Goal: Book appointment/travel/reservation

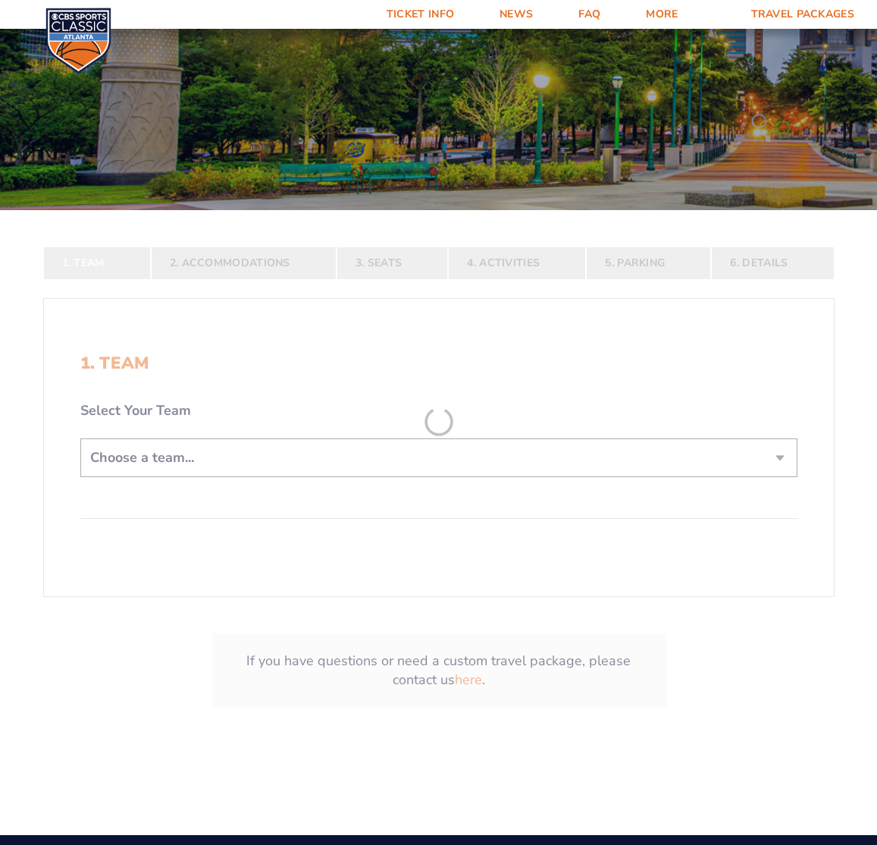
scroll to position [233, 0]
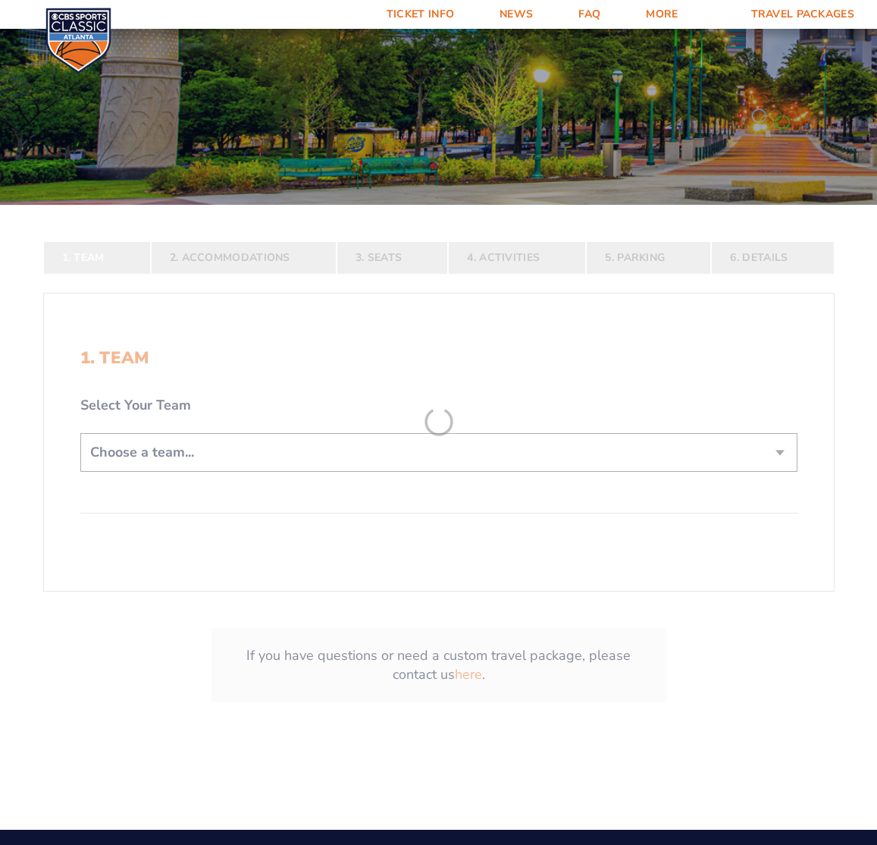
click at [428, 473] on form "[US_STATE] [US_STATE] Travel Package [US_STATE][GEOGRAPHIC_DATA] [US_STATE] Sta…" at bounding box center [438, 271] width 877 height 1008
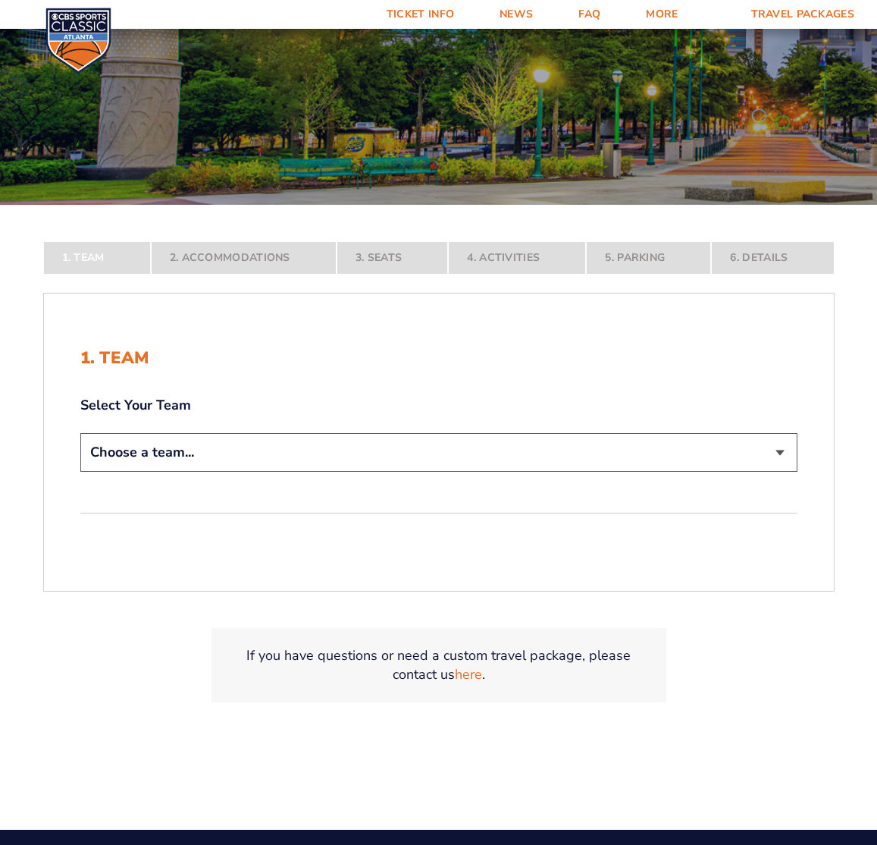
click at [408, 466] on select "Choose a team... [US_STATE] Wildcats [US_STATE] State Buckeyes [US_STATE] Tar H…" at bounding box center [438, 452] width 717 height 39
select select "12757"
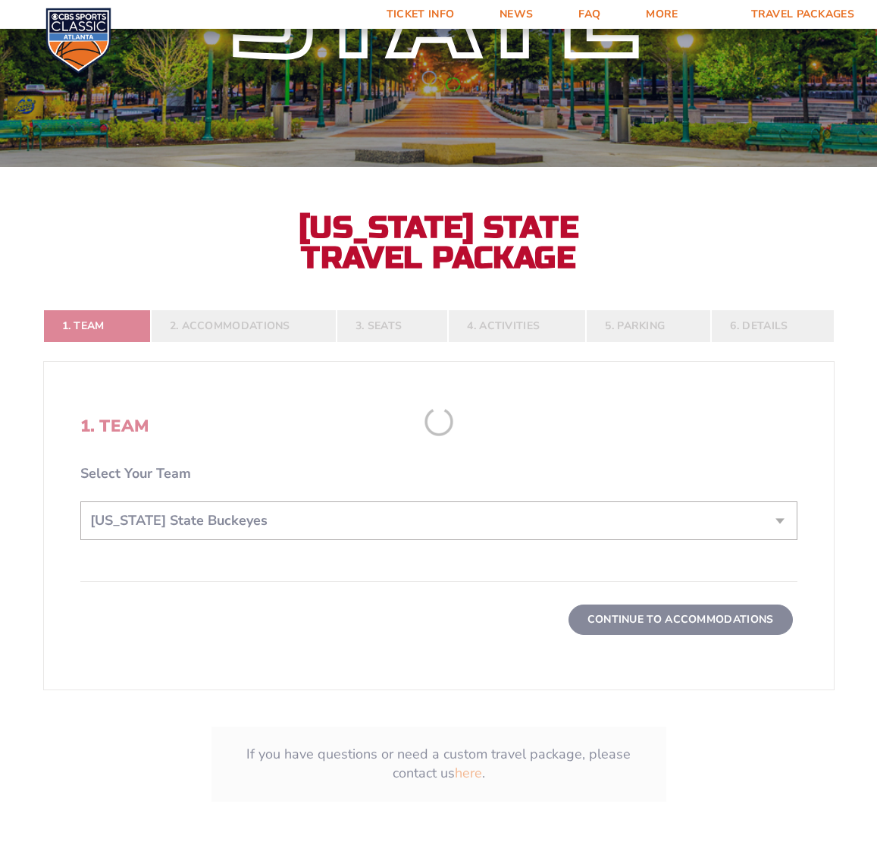
scroll to position [291, 0]
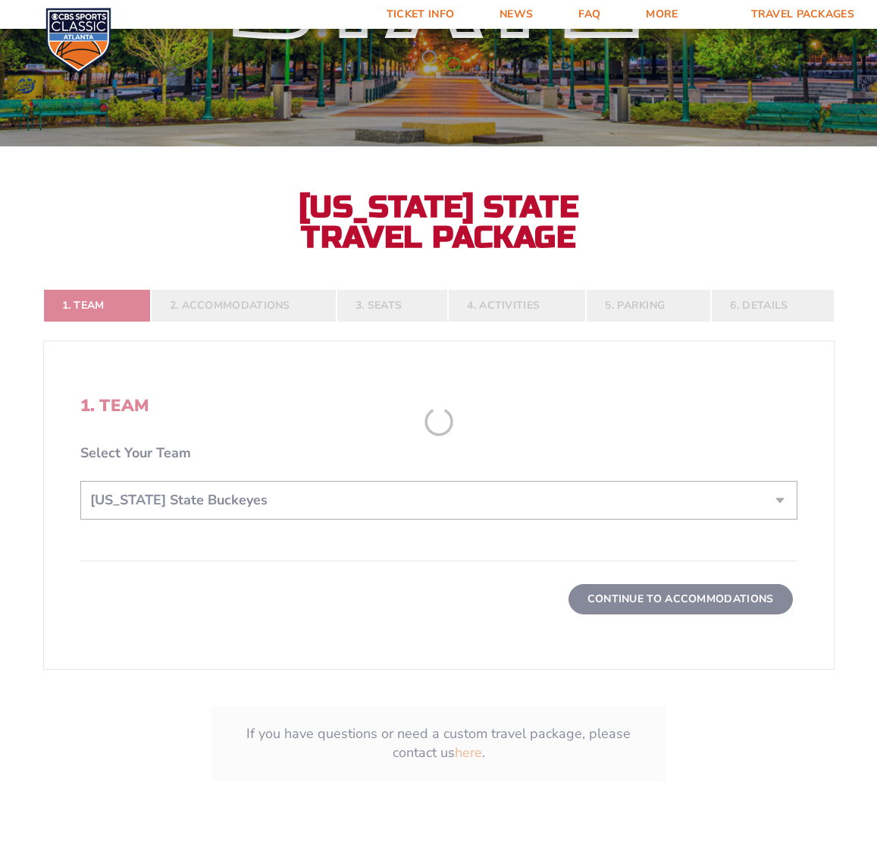
click at [657, 603] on form "[US_STATE] [US_STATE] Travel Package [US_STATE][GEOGRAPHIC_DATA] [US_STATE] Sta…" at bounding box center [438, 281] width 877 height 1145
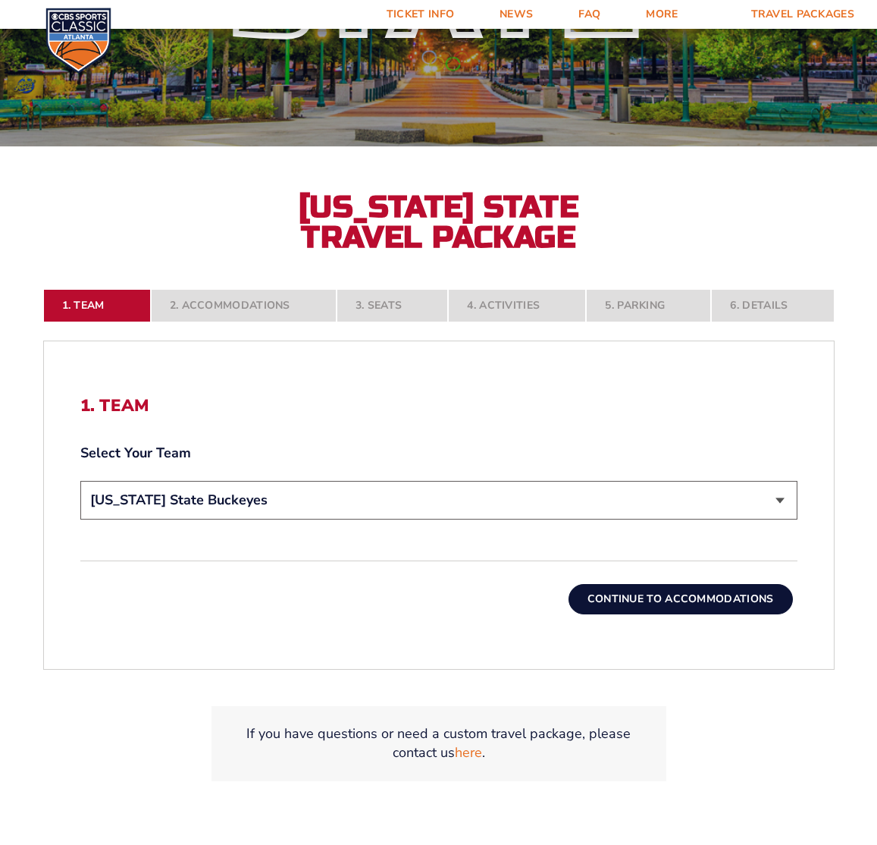
click at [665, 607] on button "Continue To Accommodations" at bounding box center [681, 599] width 224 height 30
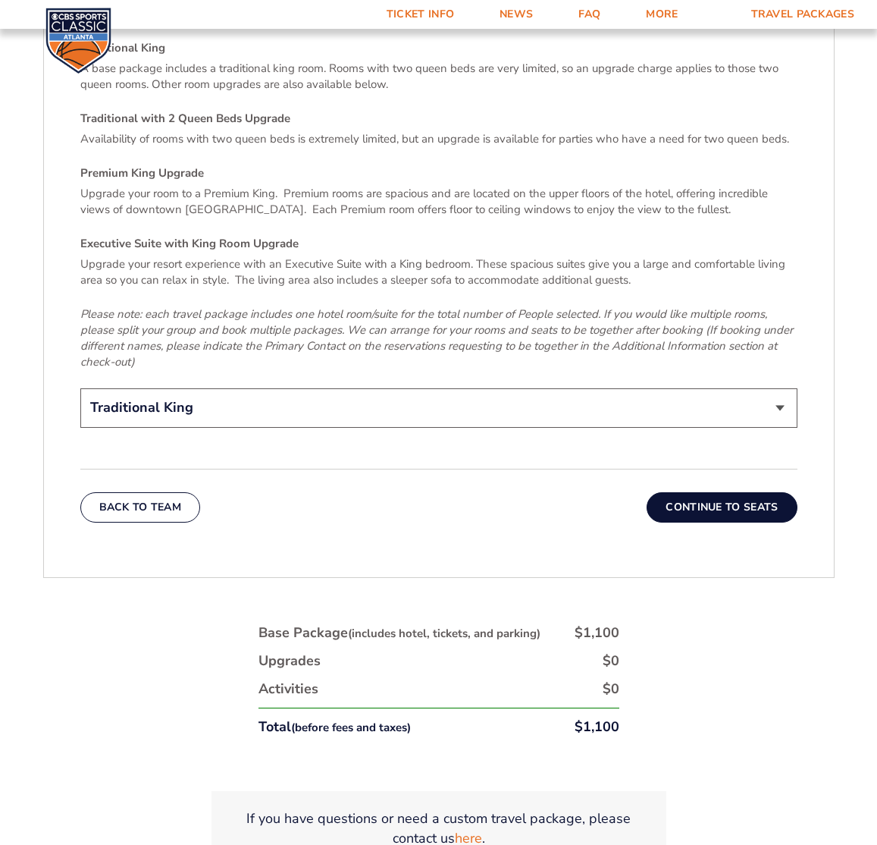
scroll to position [2412, 0]
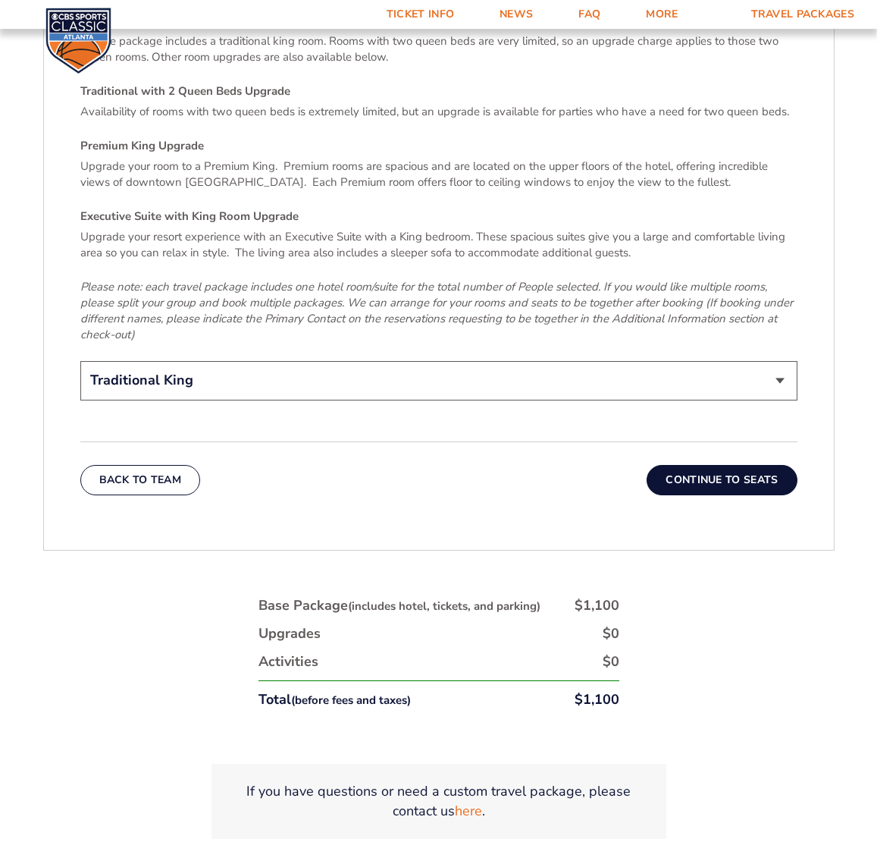
click at [719, 465] on button "Continue To Seats" at bounding box center [722, 480] width 150 height 30
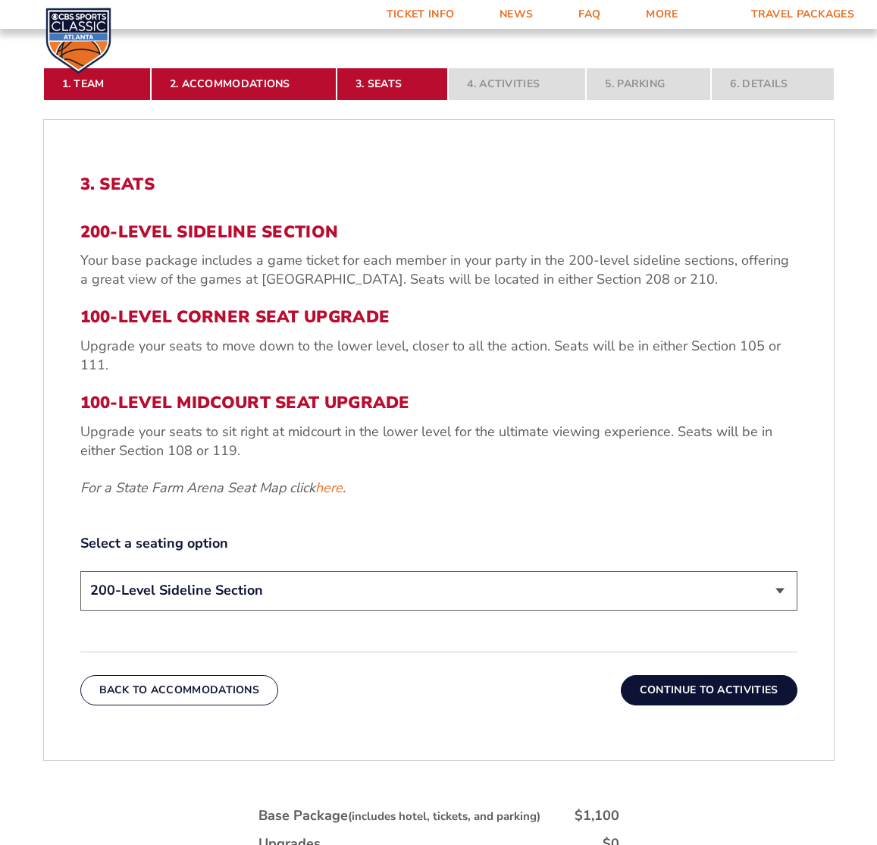
scroll to position [519, 0]
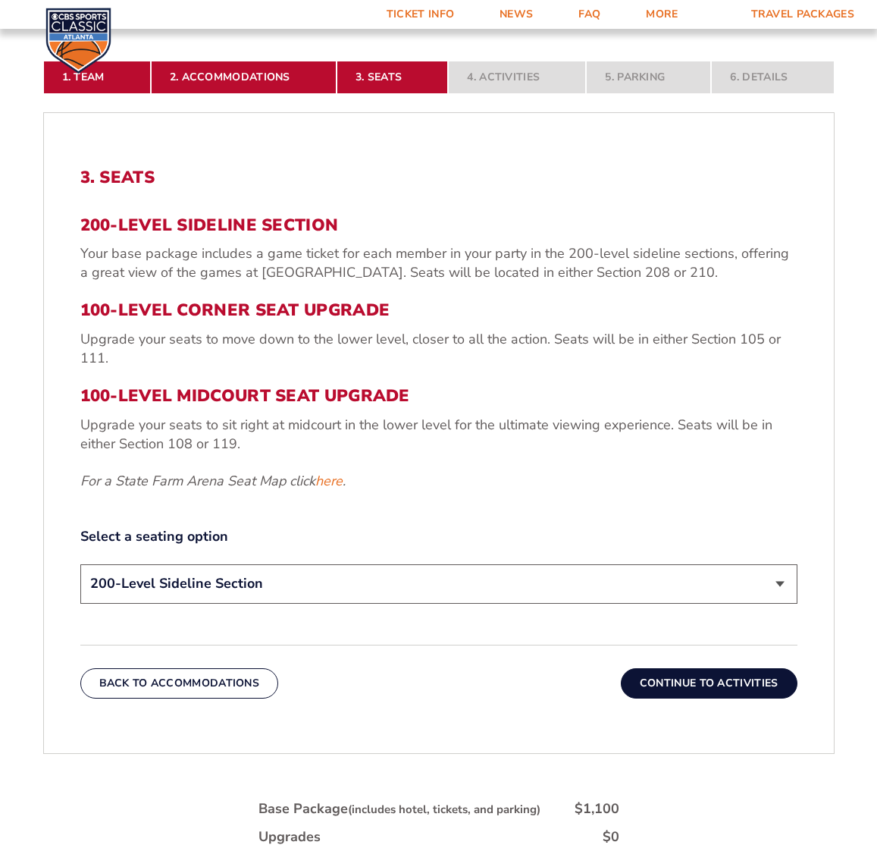
click at [333, 328] on div "200-Level Sideline Section Your base package includes a game ticket for each me…" at bounding box center [438, 352] width 717 height 275
click at [295, 582] on select "200-Level Sideline Section 100-Level Corner Seat Upgrade (+$120 per person) 100…" at bounding box center [438, 583] width 717 height 39
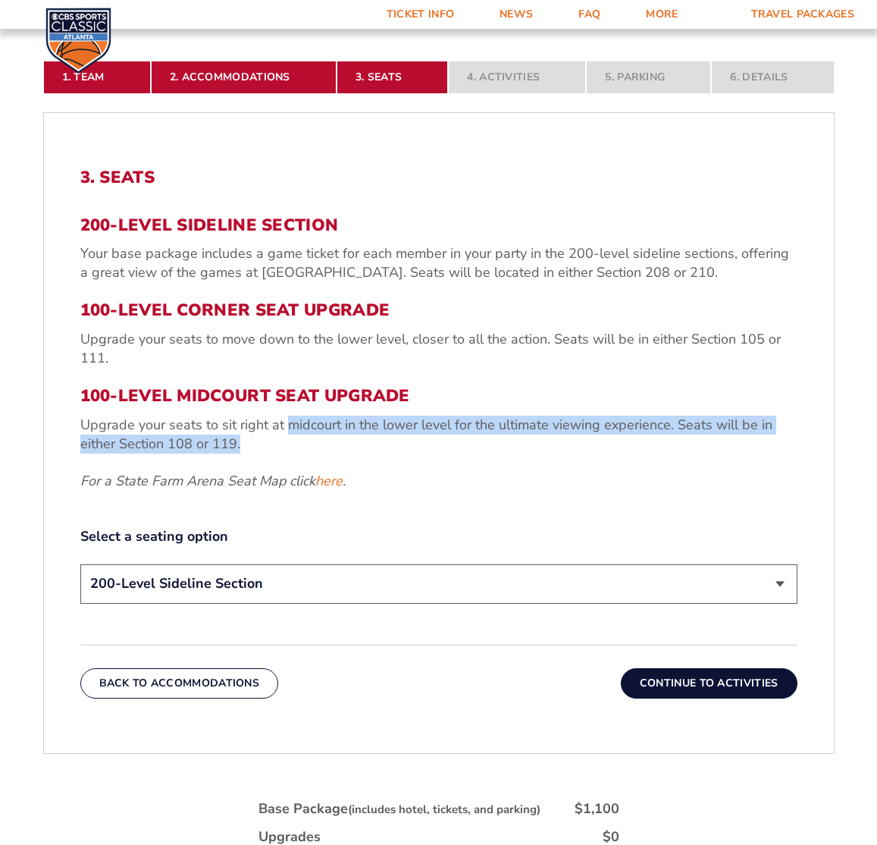
drag, startPoint x: 293, startPoint y: 447, endPoint x: 288, endPoint y: 413, distance: 34.5
click at [287, 414] on div "200-Level Sideline Section Your base package includes a game ticket for each me…" at bounding box center [438, 352] width 717 height 275
click at [288, 413] on div "200-Level Sideline Section Your base package includes a game ticket for each me…" at bounding box center [438, 352] width 717 height 275
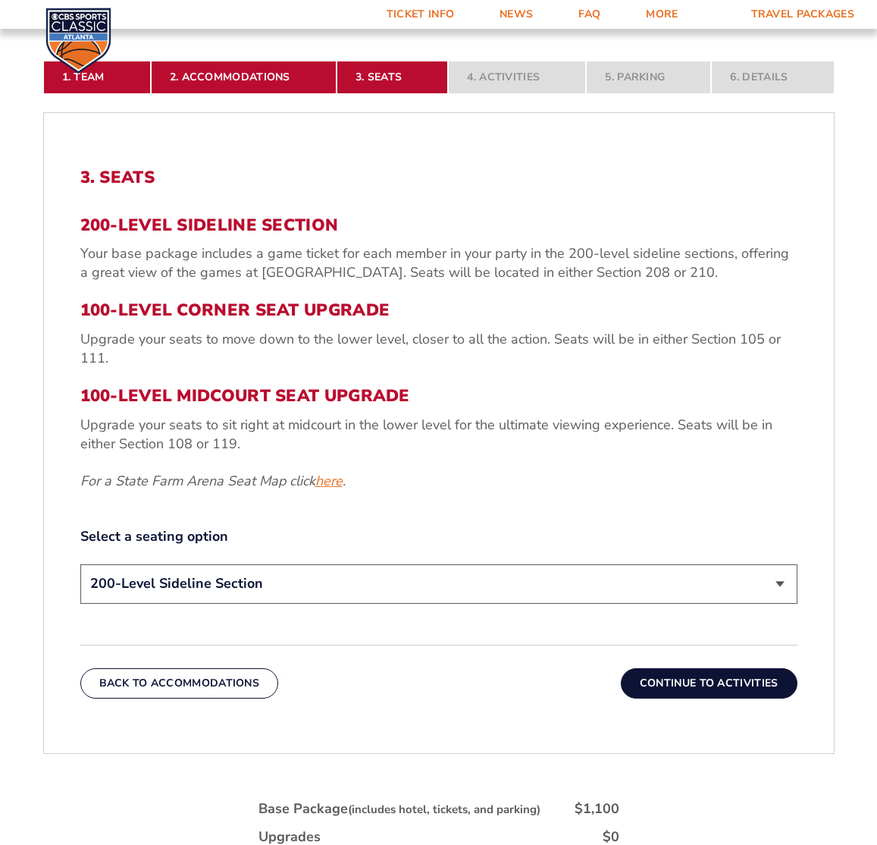
click at [340, 484] on link "here" at bounding box center [328, 481] width 27 height 19
